Goal: Task Accomplishment & Management: Complete application form

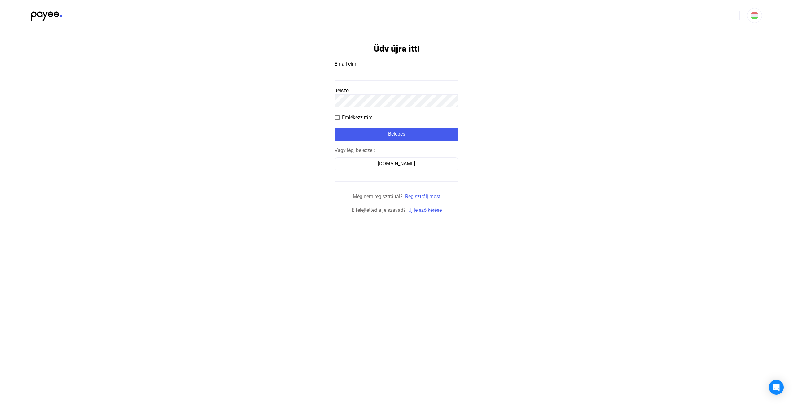
click at [398, 84] on form "Üdv újra itt! Email cím Jelszó Emlékezz rám Belépés Vagy lépj be ezzel: Számláz…" at bounding box center [396, 122] width 124 height 183
click at [397, 71] on input at bounding box center [396, 74] width 124 height 13
click at [390, 159] on button "Számlázz.hu" at bounding box center [396, 163] width 124 height 13
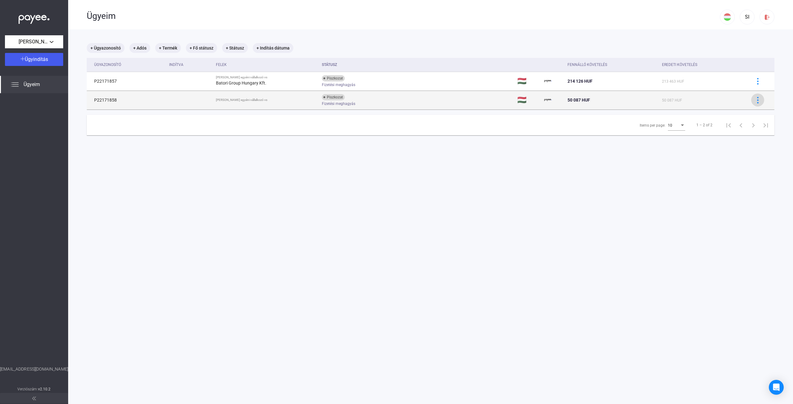
click at [754, 100] on img at bounding box center [757, 100] width 7 height 7
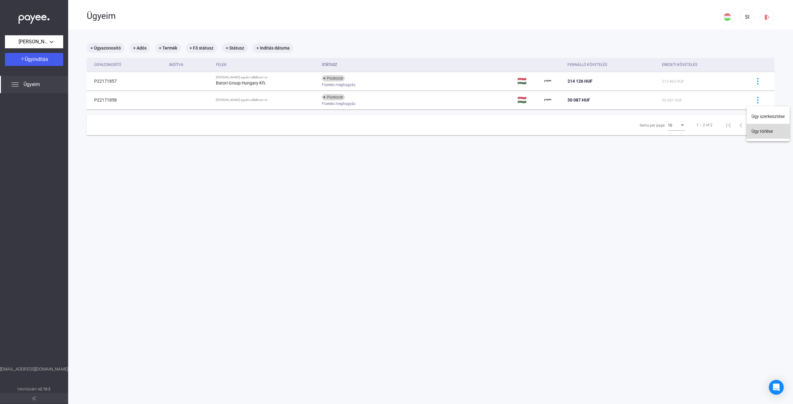
click at [766, 131] on button "Ügy törlése" at bounding box center [767, 131] width 43 height 15
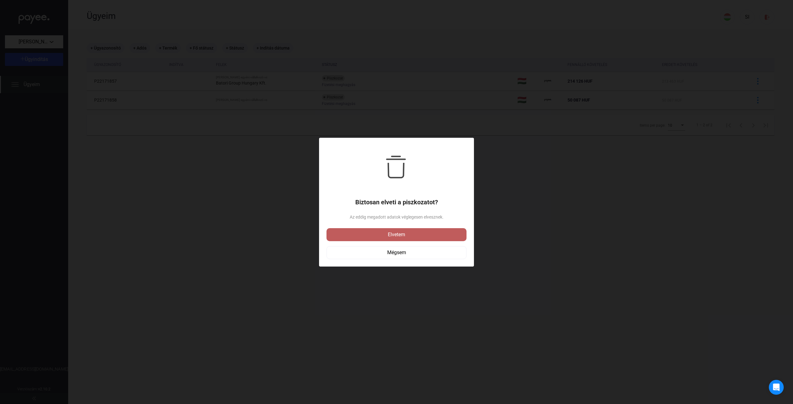
click at [403, 238] on div "Elvetem" at bounding box center [396, 234] width 136 height 7
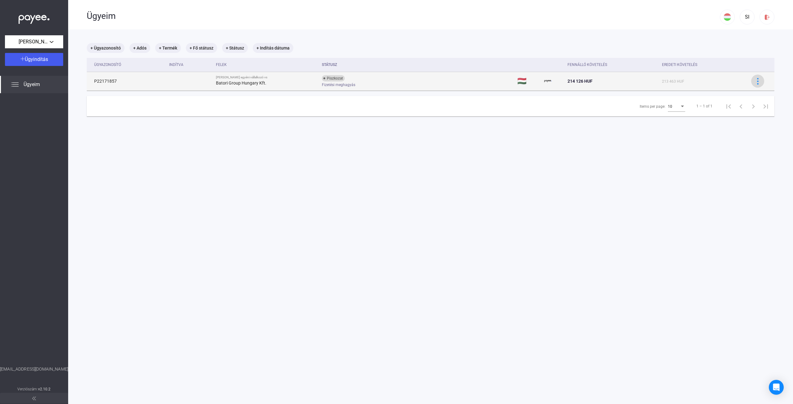
click at [755, 81] on img at bounding box center [757, 81] width 7 height 7
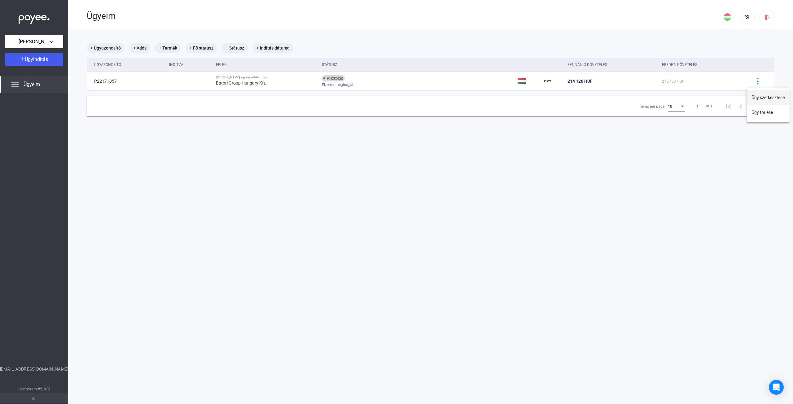
click at [759, 96] on button "Ügy szerkesztése" at bounding box center [767, 97] width 43 height 15
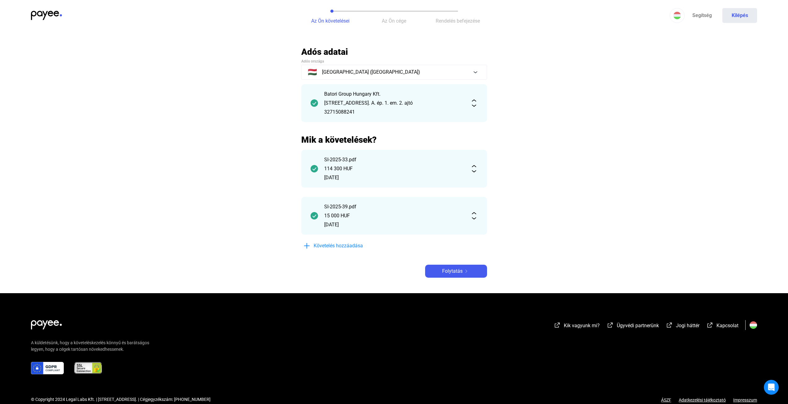
click at [389, 218] on div "15 000 HUF" at bounding box center [394, 215] width 140 height 7
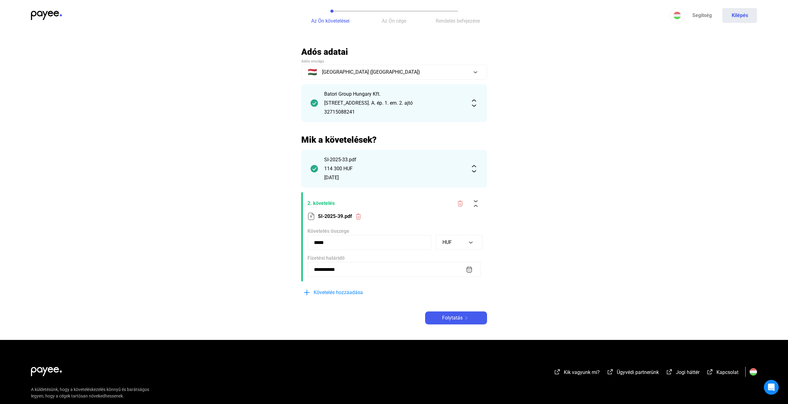
click at [400, 169] on div "114 300 HUF" at bounding box center [394, 168] width 140 height 7
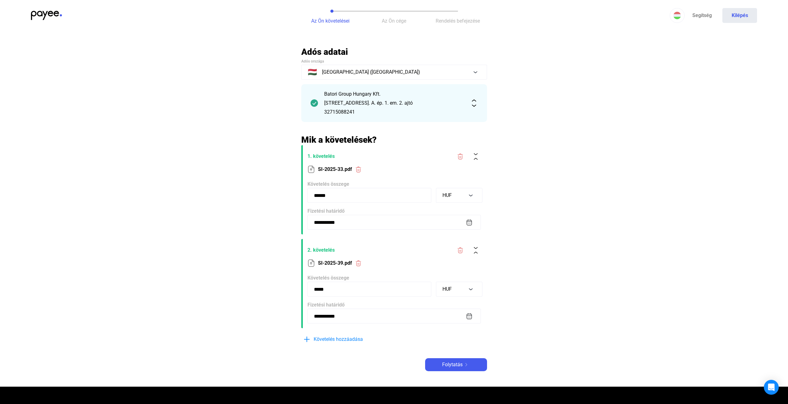
click at [390, 98] on div "Batori Group Hungary Kft. [STREET_ADDRESS]. A. ép. 1. em. 2. ajtó 32715088241" at bounding box center [394, 102] width 140 height 25
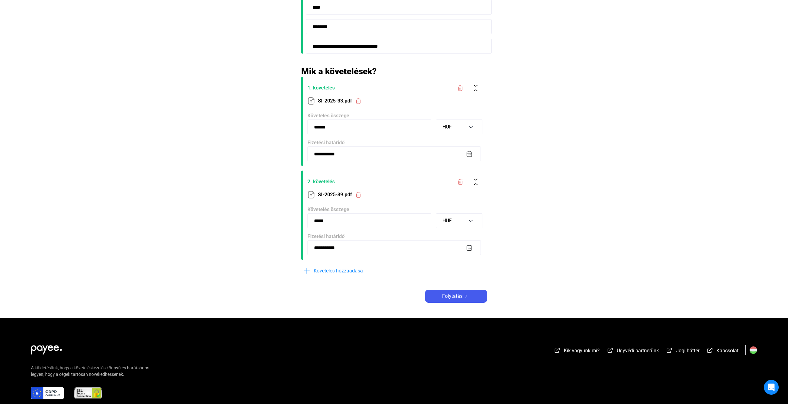
scroll to position [260, 0]
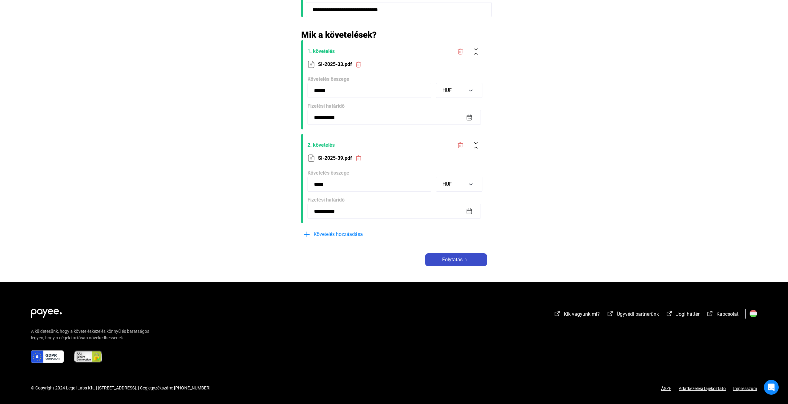
click at [456, 264] on button "Folytatás" at bounding box center [456, 259] width 62 height 13
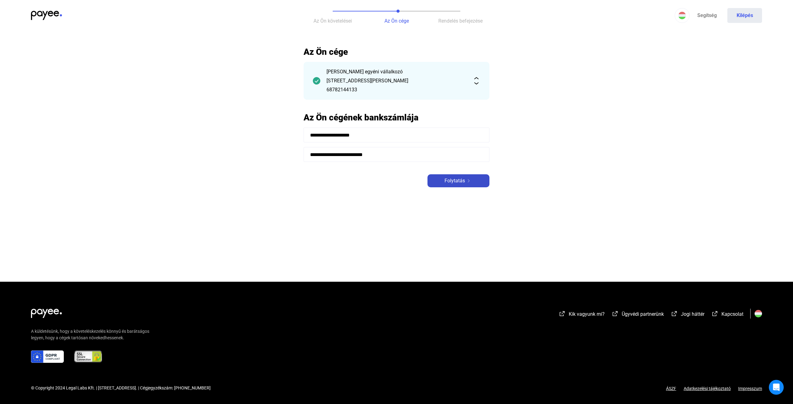
click at [460, 181] on span "Folytatás" at bounding box center [454, 180] width 20 height 7
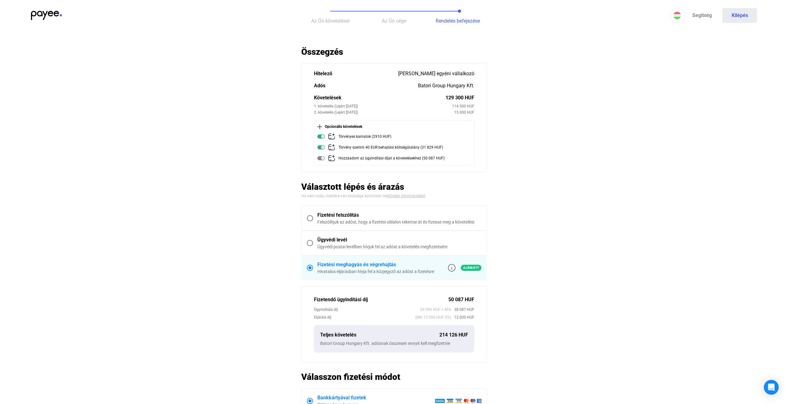
click at [374, 223] on div "Felszólítjuk az adóst, hogy a fizetési oldalon tekintse át és fizesse meg a köv…" at bounding box center [399, 222] width 164 height 6
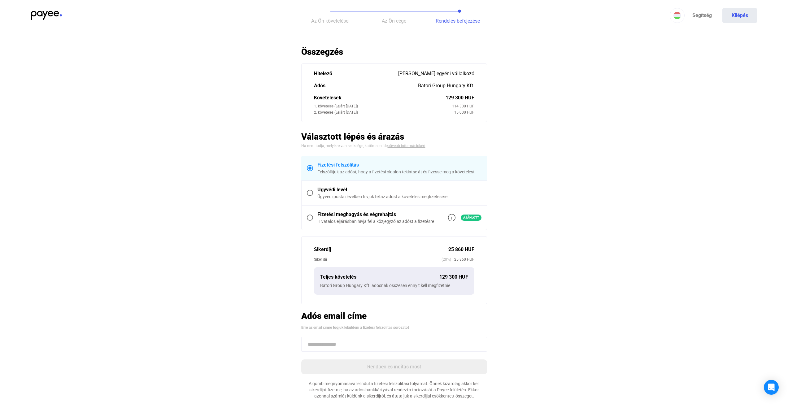
click at [394, 190] on div "Ügyvédi levél" at bounding box center [399, 189] width 164 height 7
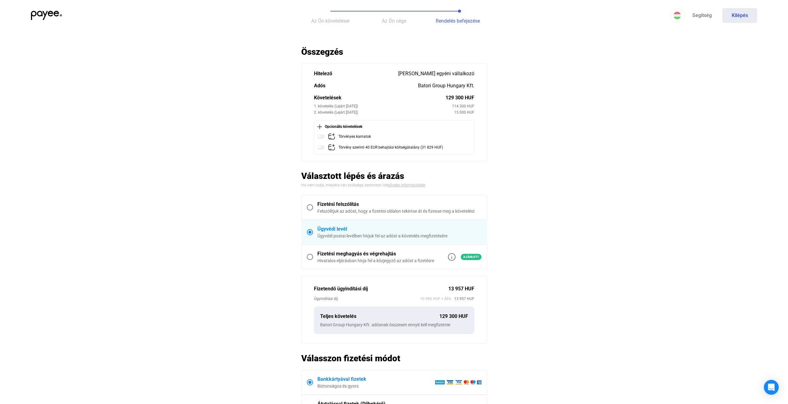
click at [391, 200] on label "Fizetési felszólítás Felszólítjuk az adóst, hogy a fizetési oldalon tekintse át…" at bounding box center [394, 207] width 185 height 24
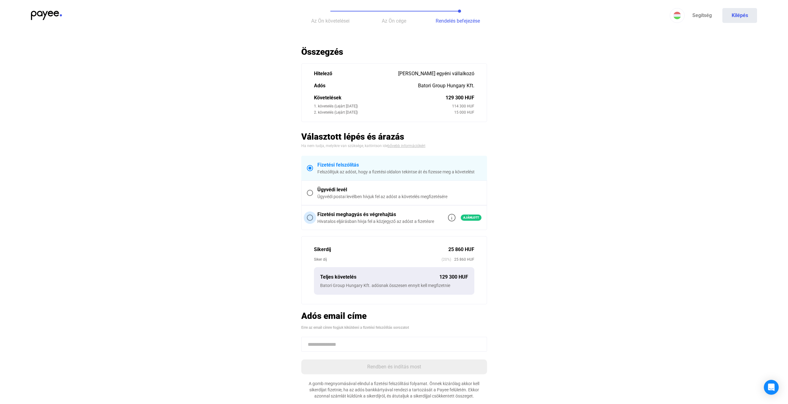
click at [389, 214] on div "Fizetési meghagyás és végrehajtás" at bounding box center [375, 214] width 117 height 7
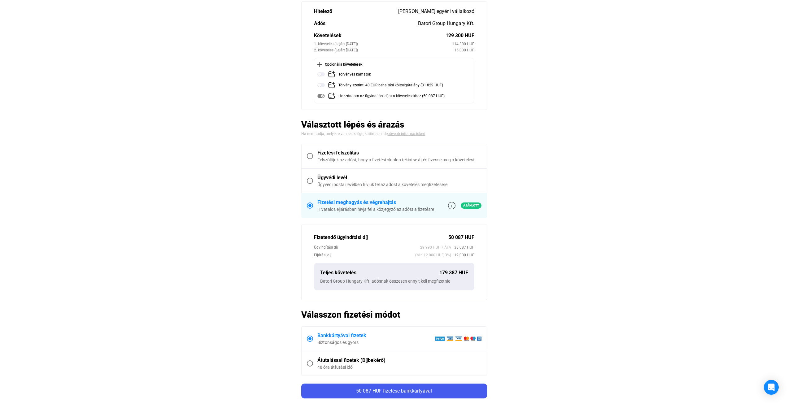
scroll to position [62, 0]
click at [254, 69] on main "Automatikusan mentve Összegzés Hitelező [PERSON_NAME] egyéni vállalkozó Adós Ba…" at bounding box center [394, 212] width 788 height 455
click at [362, 153] on div "Fizetési felszólítás" at bounding box center [399, 153] width 164 height 7
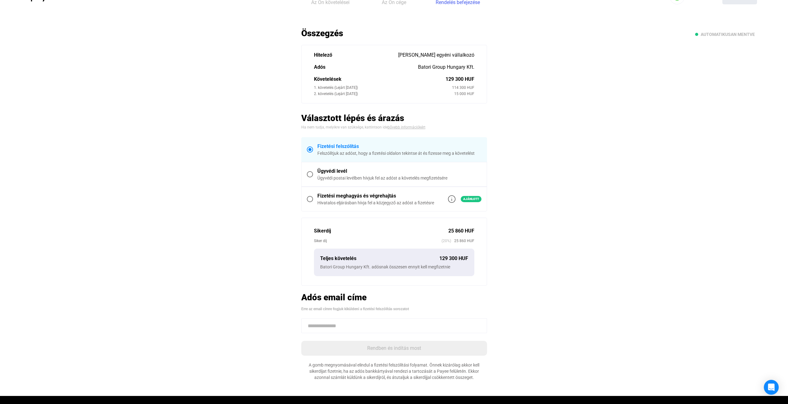
scroll to position [0, 0]
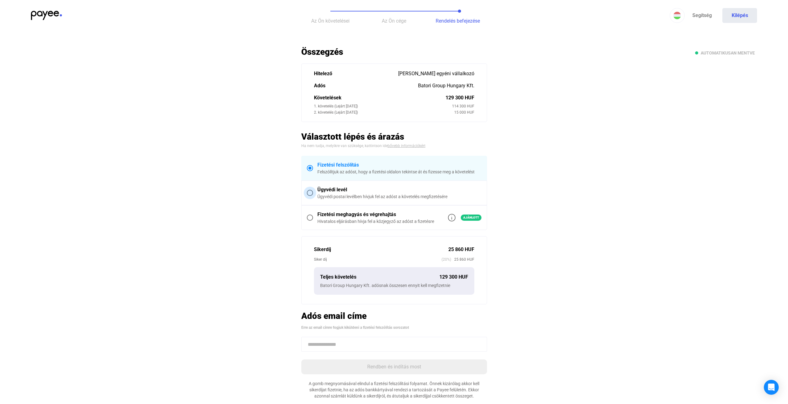
click at [370, 187] on div "Ügyvédi levél" at bounding box center [399, 189] width 164 height 7
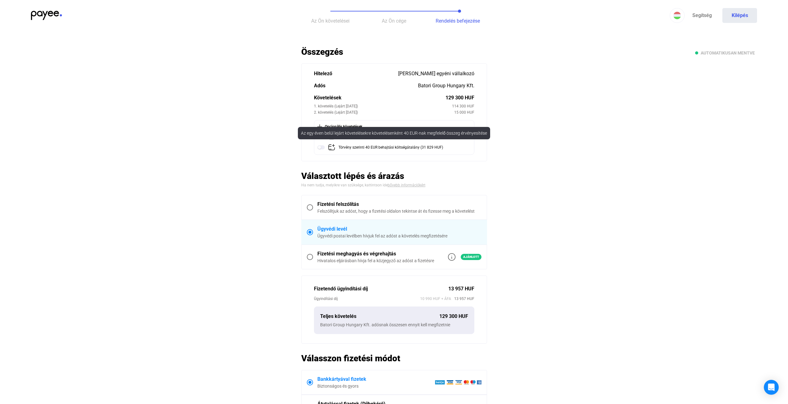
click at [322, 135] on div "Az egy éven belül lejárt követelésekre követelésenként 40 EUR-nak megfelelő öss…" at bounding box center [394, 133] width 192 height 12
click at [320, 145] on img at bounding box center [320, 147] width 7 height 7
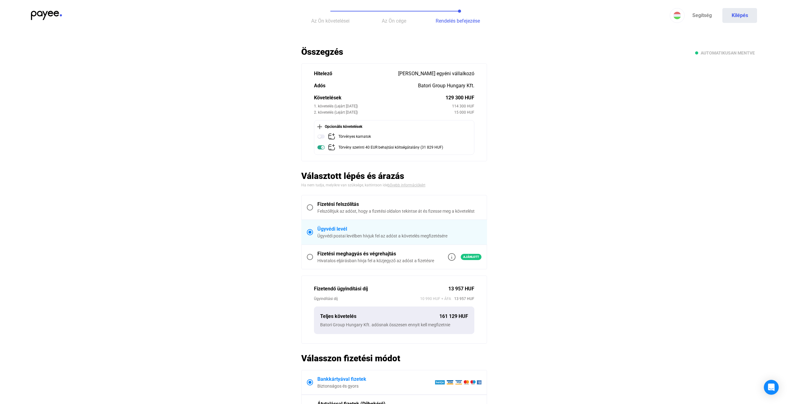
click at [252, 143] on main "Automatikusan mentve Összegzés Hitelező [PERSON_NAME] egyéni vállalkozó Adós Ba…" at bounding box center [394, 264] width 788 height 436
click at [321, 137] on img at bounding box center [320, 136] width 7 height 7
click at [286, 150] on main "Automatikusan mentve Összegzés Hitelező [PERSON_NAME] egyéni vállalkozó Adós Ba…" at bounding box center [394, 264] width 788 height 436
click at [379, 256] on div "Fizetési meghagyás és végrehajtás" at bounding box center [375, 253] width 117 height 7
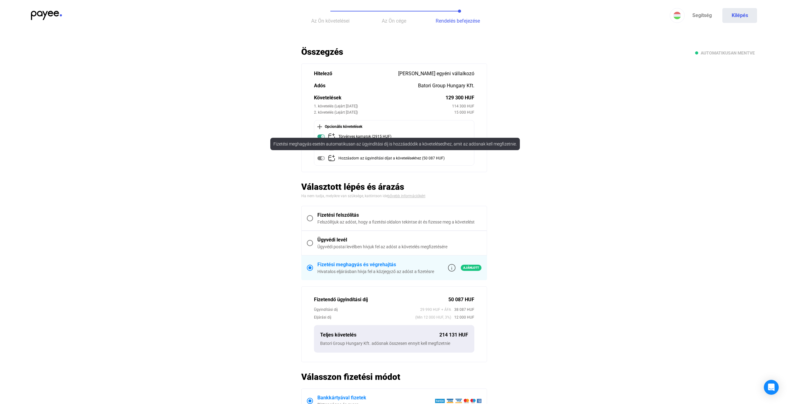
click at [320, 158] on img at bounding box center [320, 158] width 7 height 7
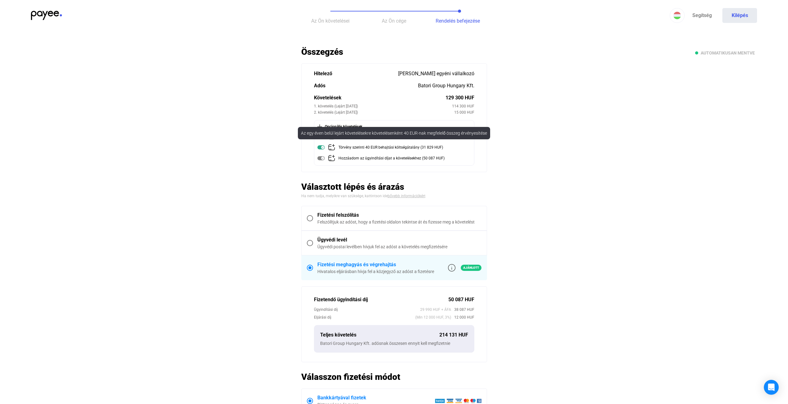
click at [318, 148] on img at bounding box center [320, 147] width 7 height 7
click at [320, 148] on img at bounding box center [320, 147] width 7 height 7
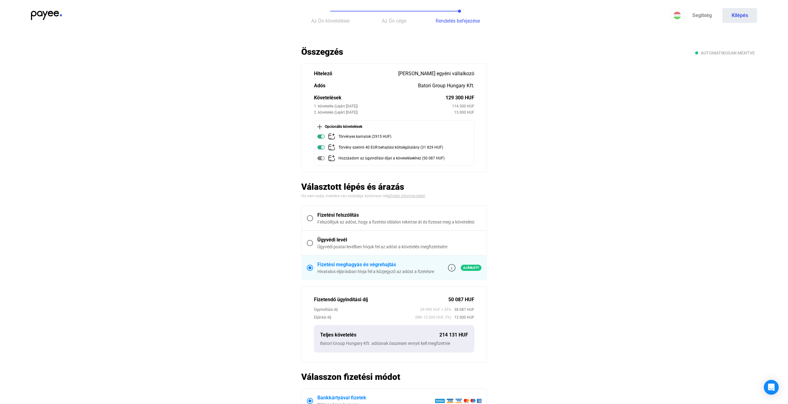
click at [257, 117] on main "Automatikusan mentve Összegzés Hitelező [PERSON_NAME] egyéni vállalkozó Adós Ba…" at bounding box center [394, 273] width 788 height 455
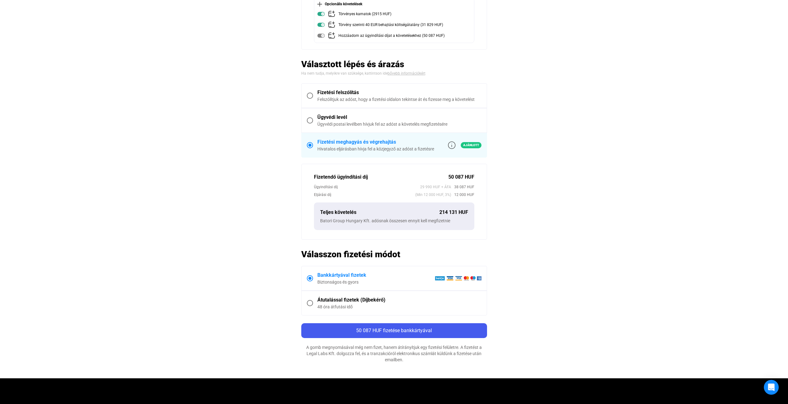
scroll to position [124, 0]
